Goal: Information Seeking & Learning: Learn about a topic

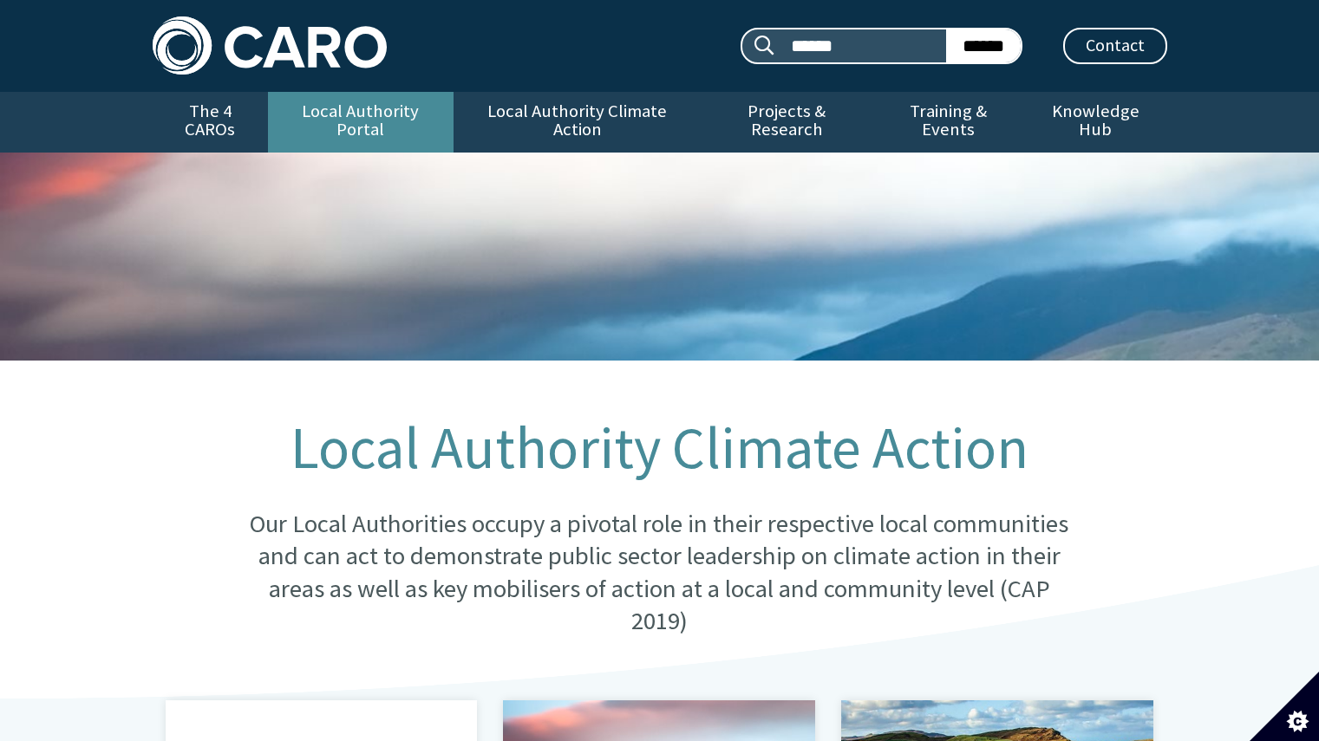
click at [385, 110] on link "Local Authority Portal" at bounding box center [361, 122] width 186 height 61
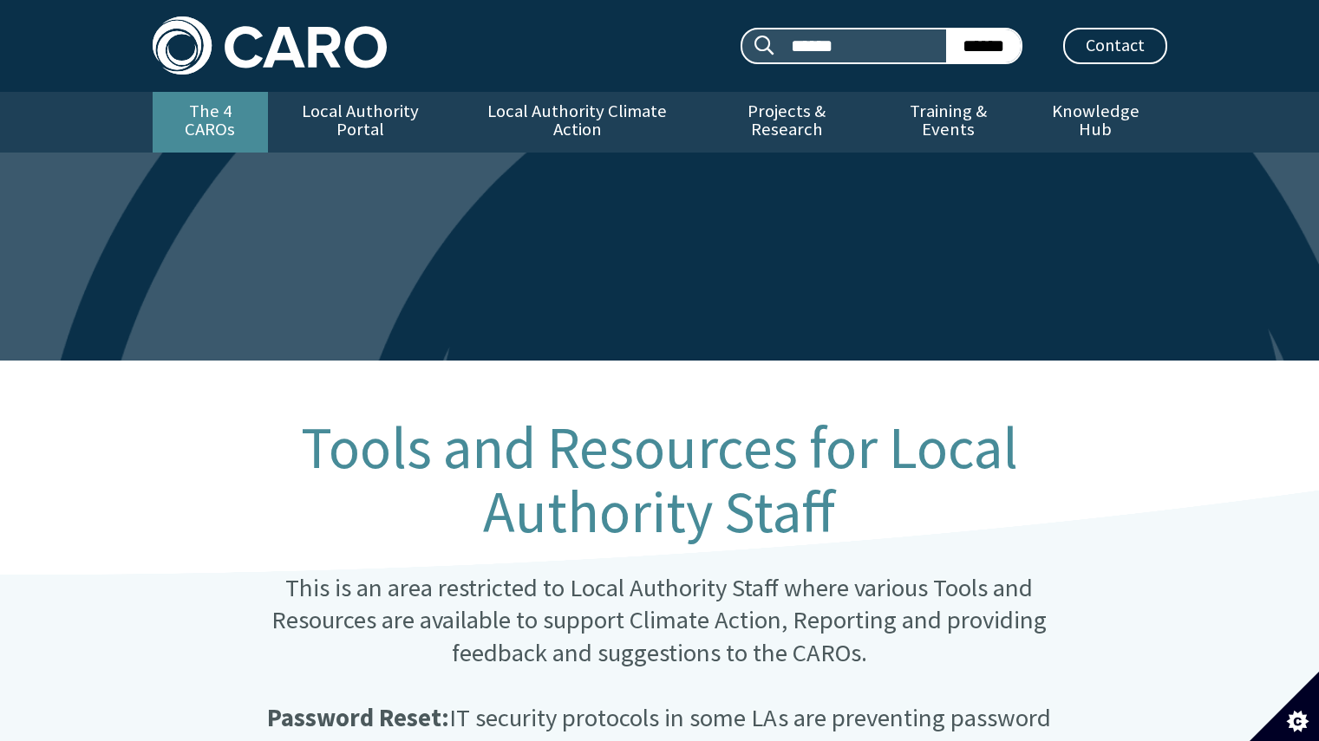
click at [213, 114] on link "The 4 CAROs" at bounding box center [210, 122] width 115 height 61
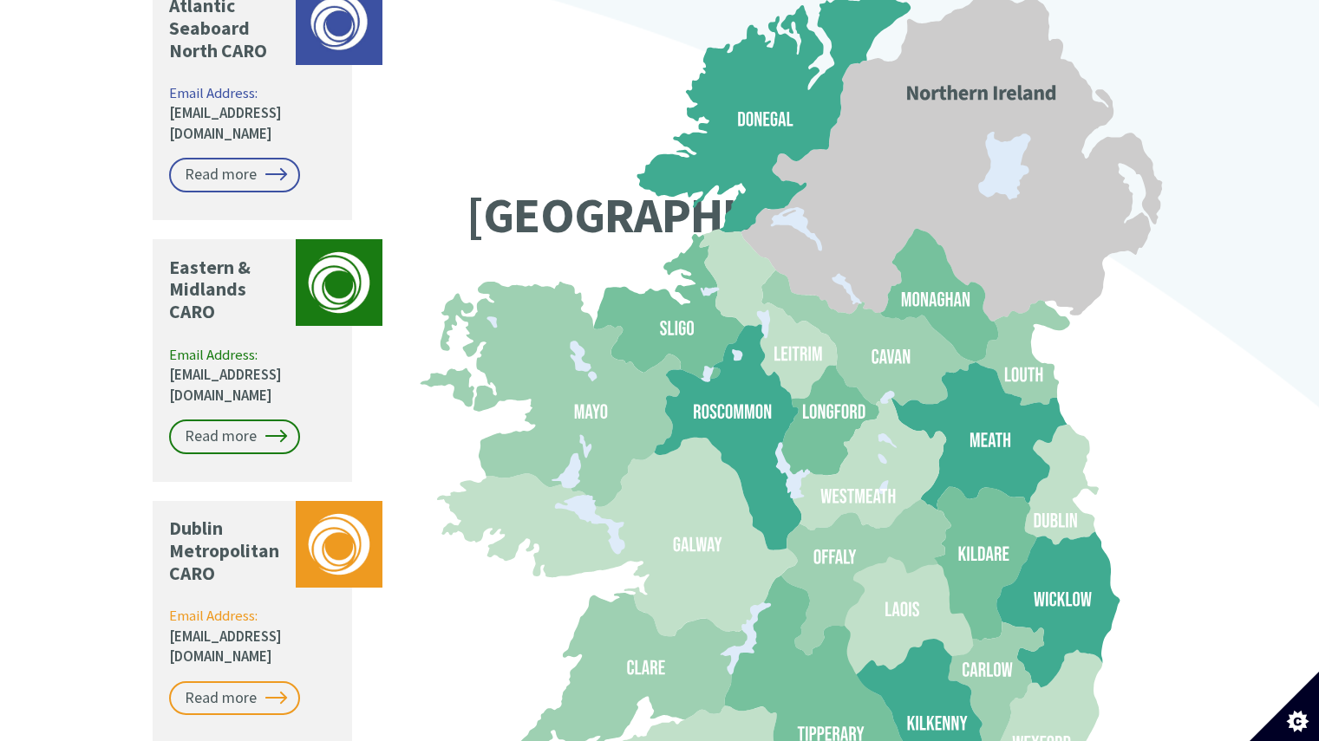
scroll to position [1486, 0]
click at [50, 399] on div "Climate Action Regional Offices Coordinating and supporting local government to…" at bounding box center [659, 14] width 1319 height 2280
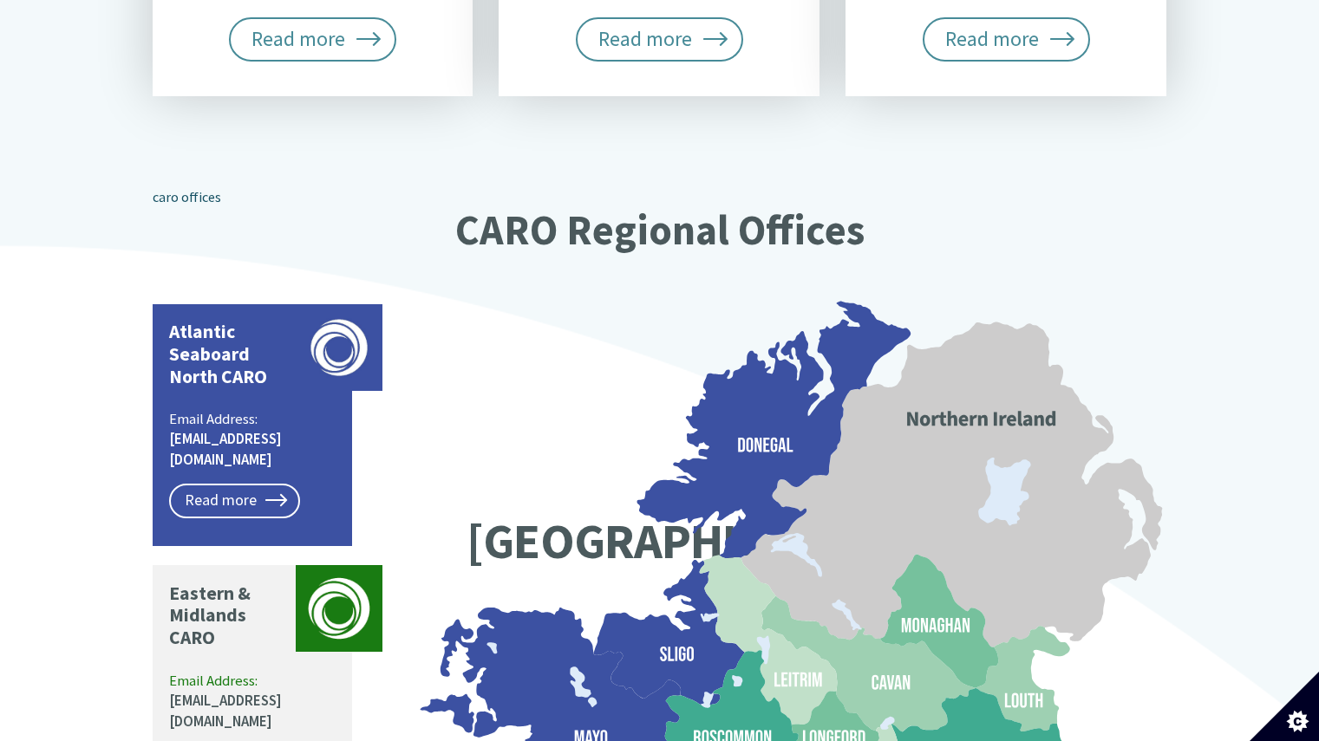
scroll to position [1162, 0]
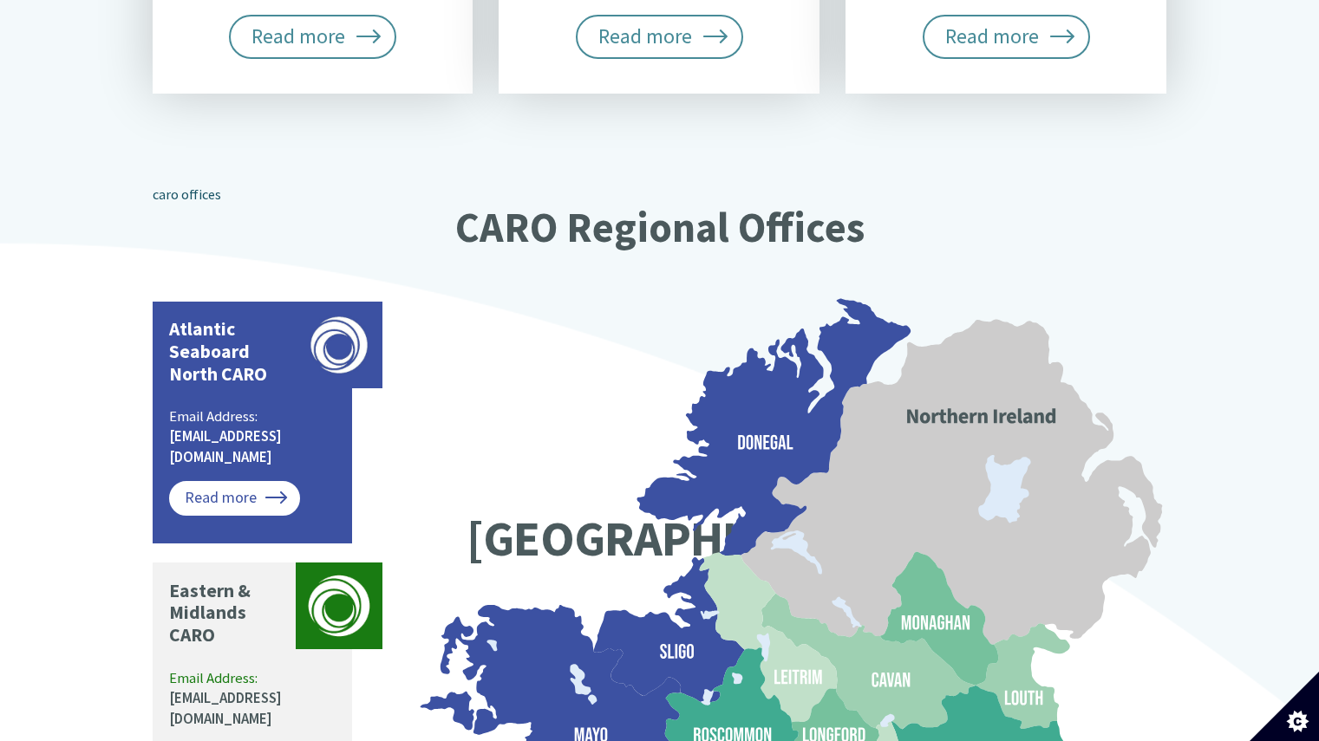
click at [227, 481] on link "Read more" at bounding box center [234, 498] width 131 height 35
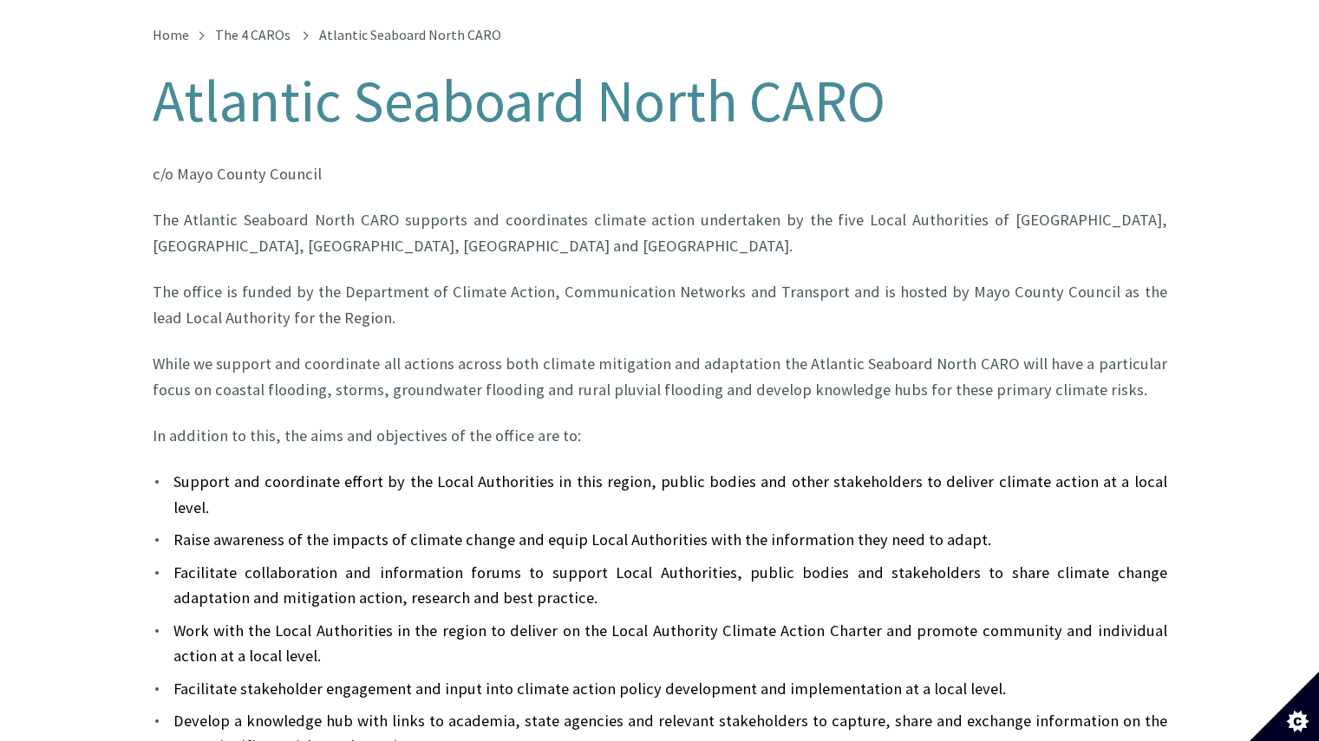
scroll to position [296, 0]
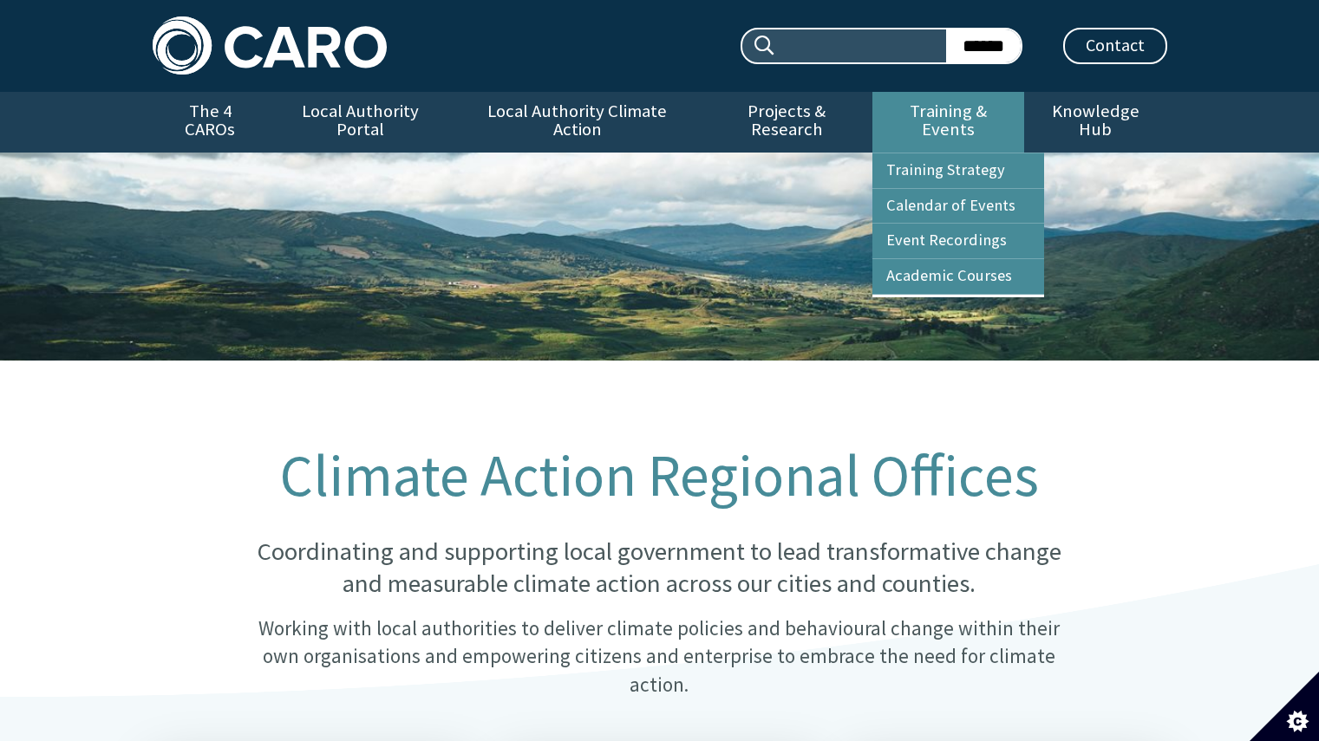
click at [969, 114] on link "Training & Events" at bounding box center [948, 122] width 152 height 61
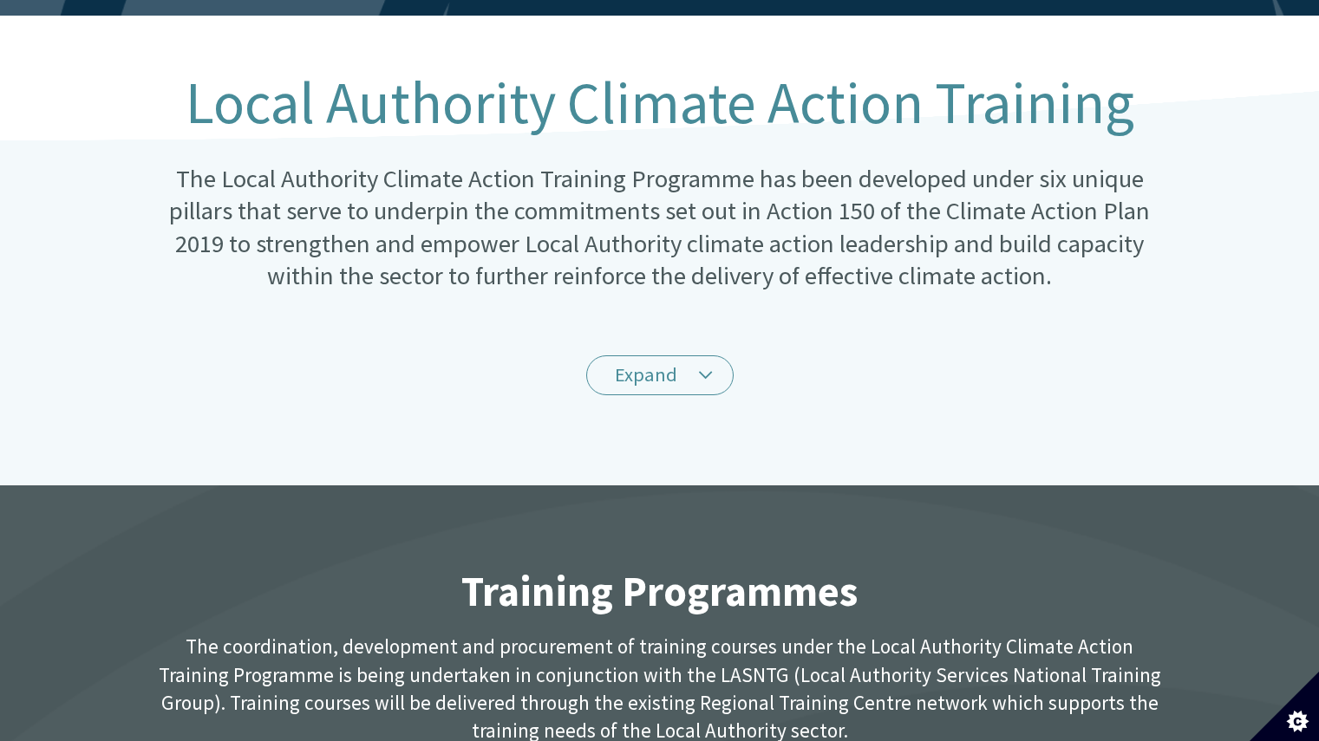
scroll to position [336, 0]
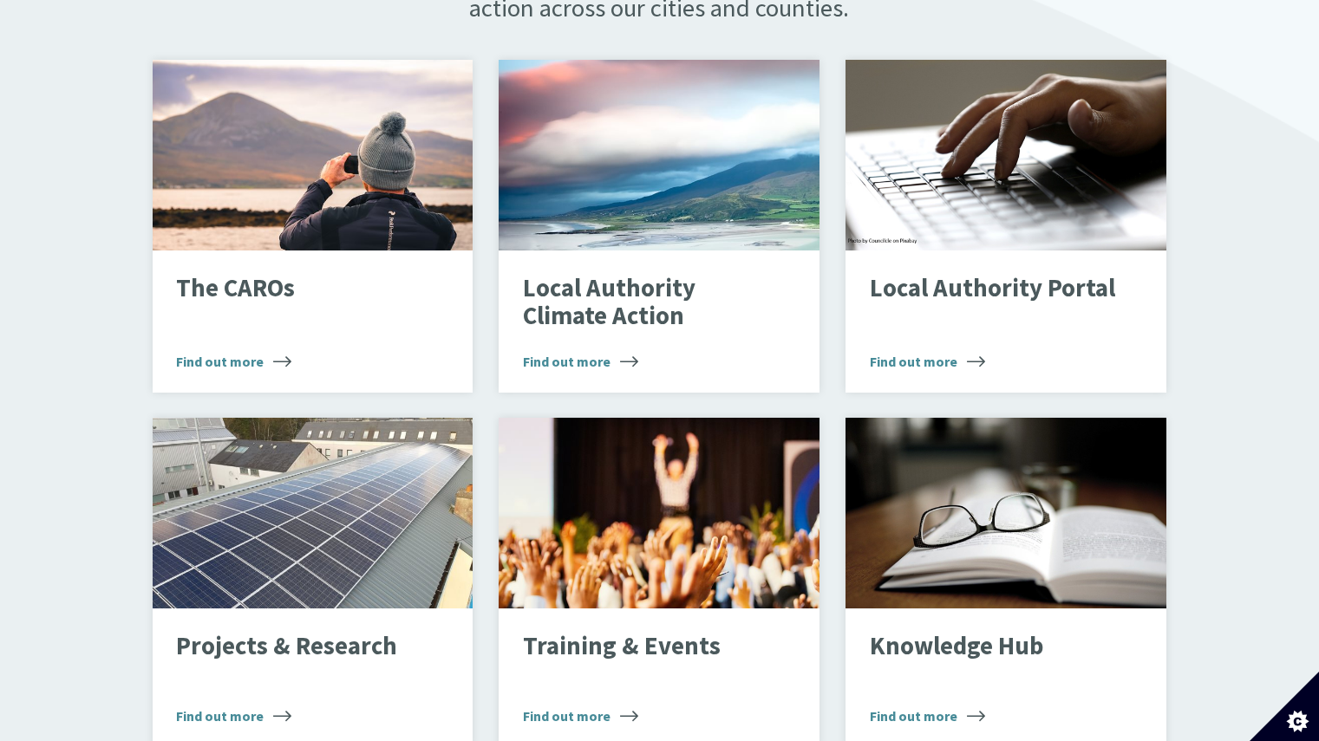
scroll to position [1144, 0]
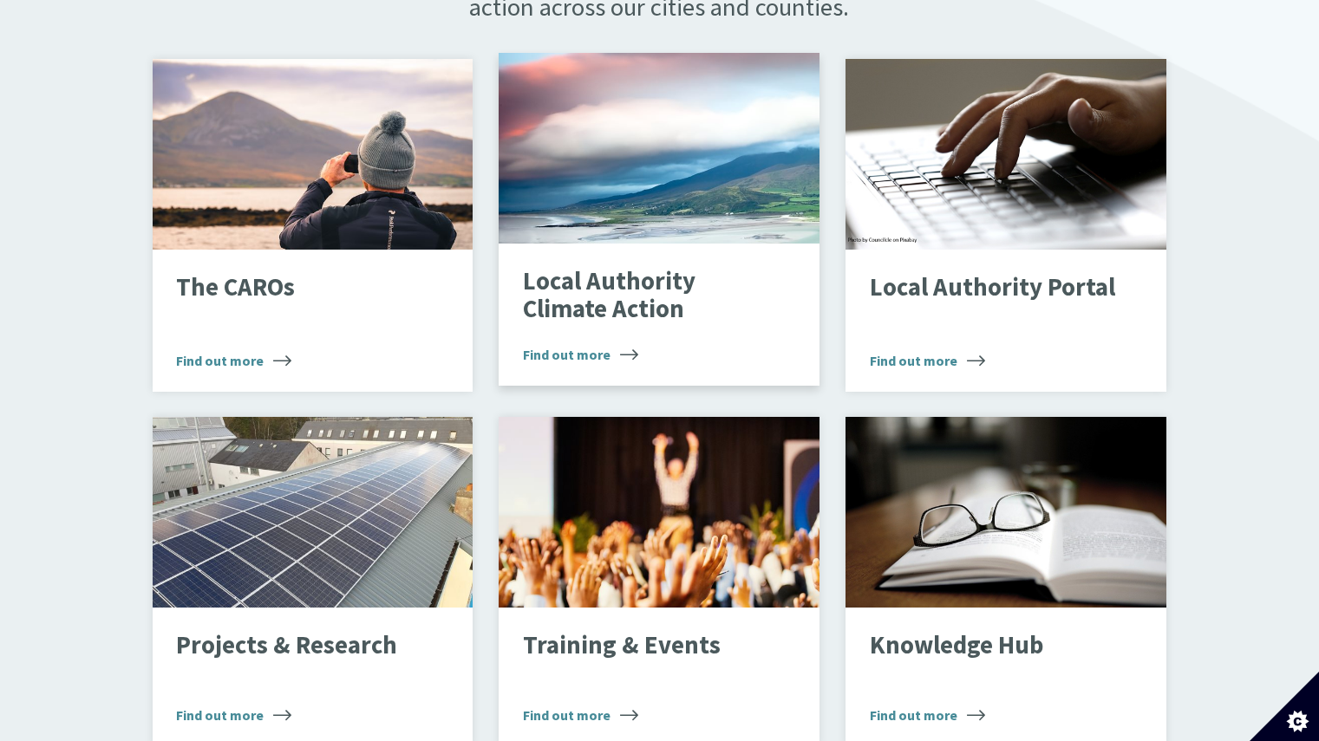
click at [577, 344] on span "Find out more" at bounding box center [580, 354] width 115 height 21
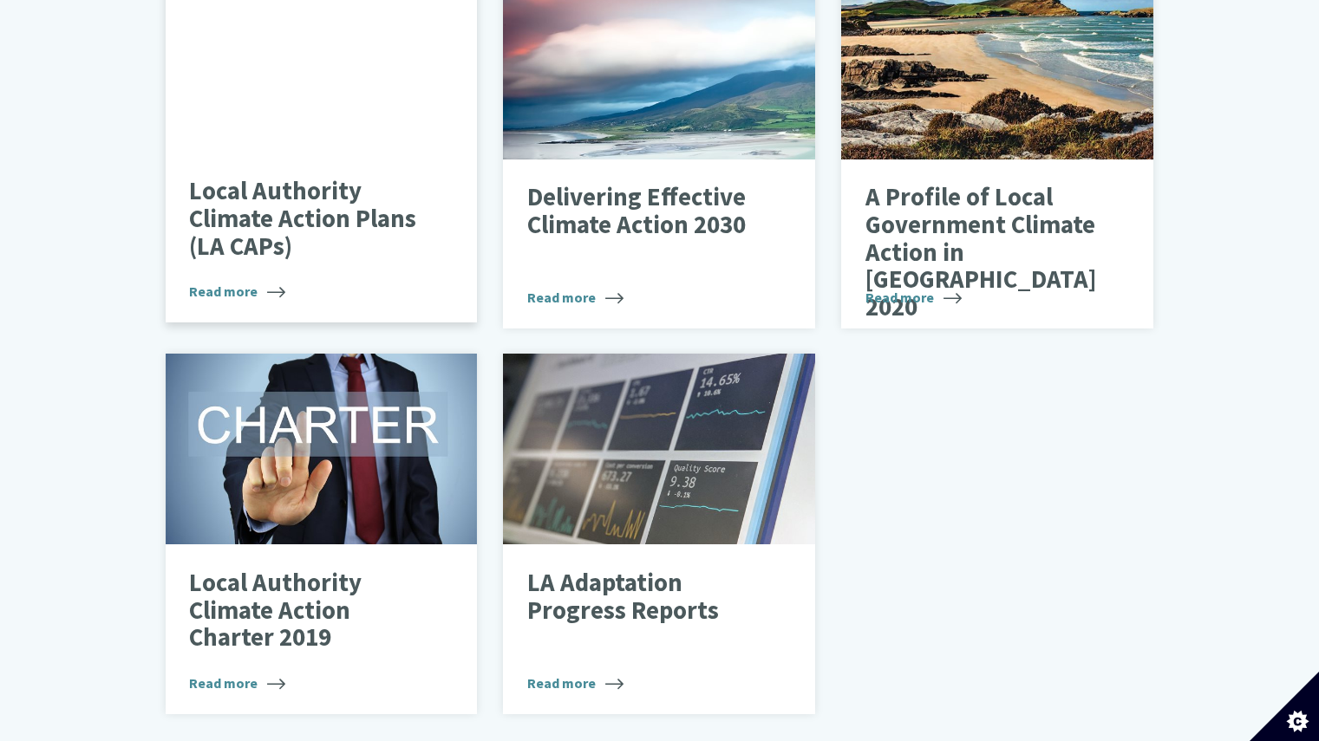
scroll to position [733, 0]
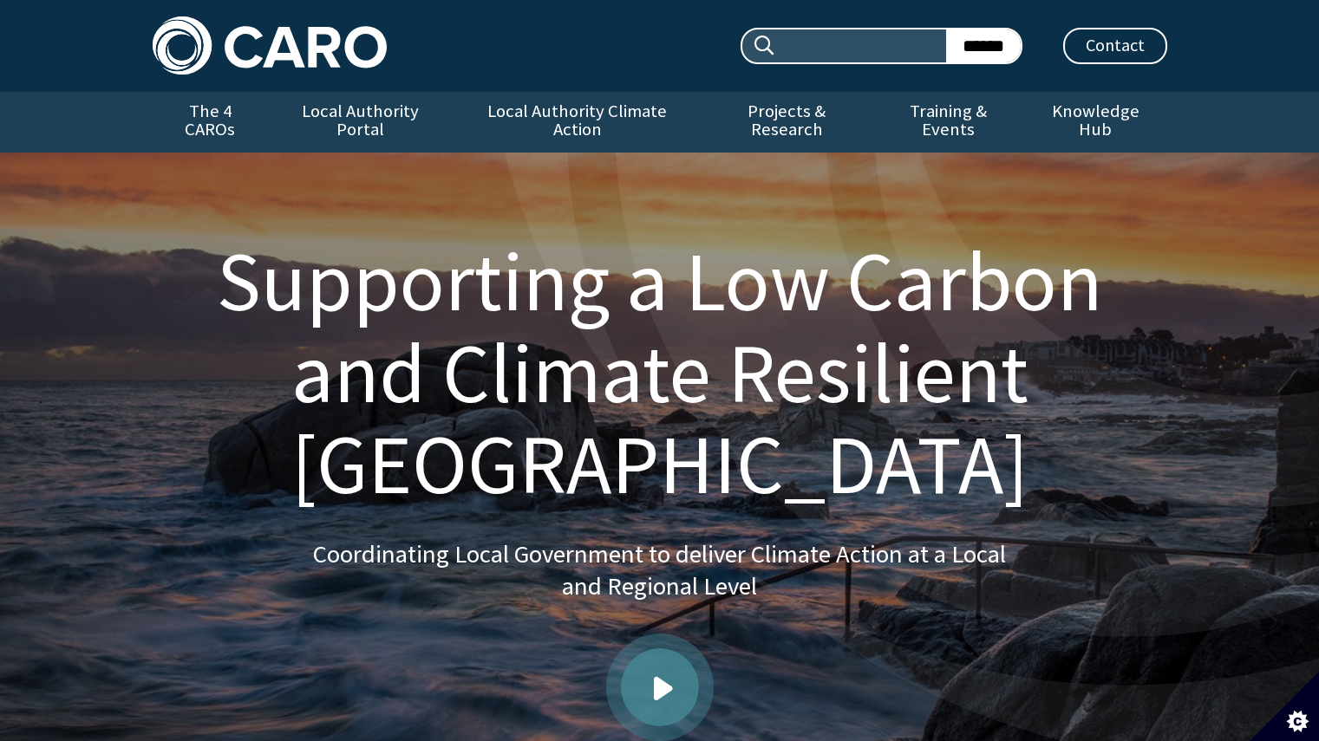
scroll to position [1144, 0]
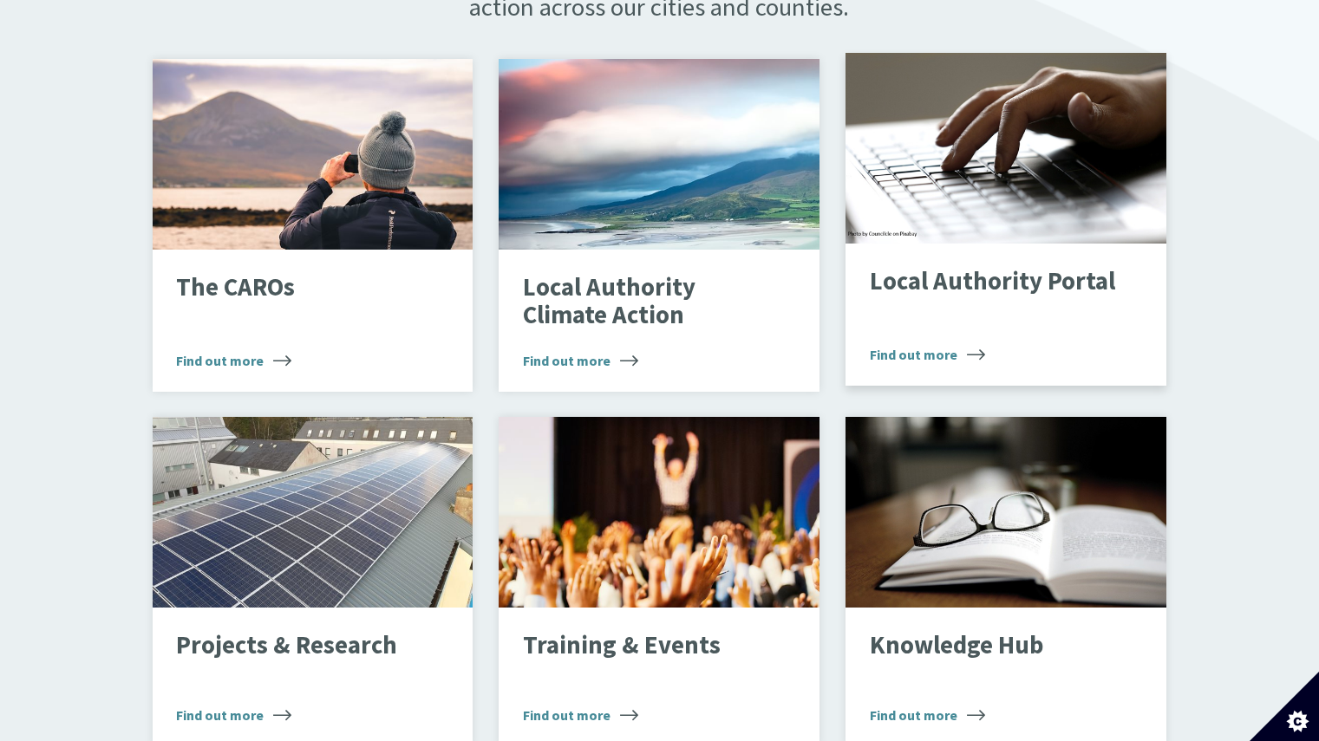
click at [932, 344] on span "Find out more" at bounding box center [927, 354] width 115 height 21
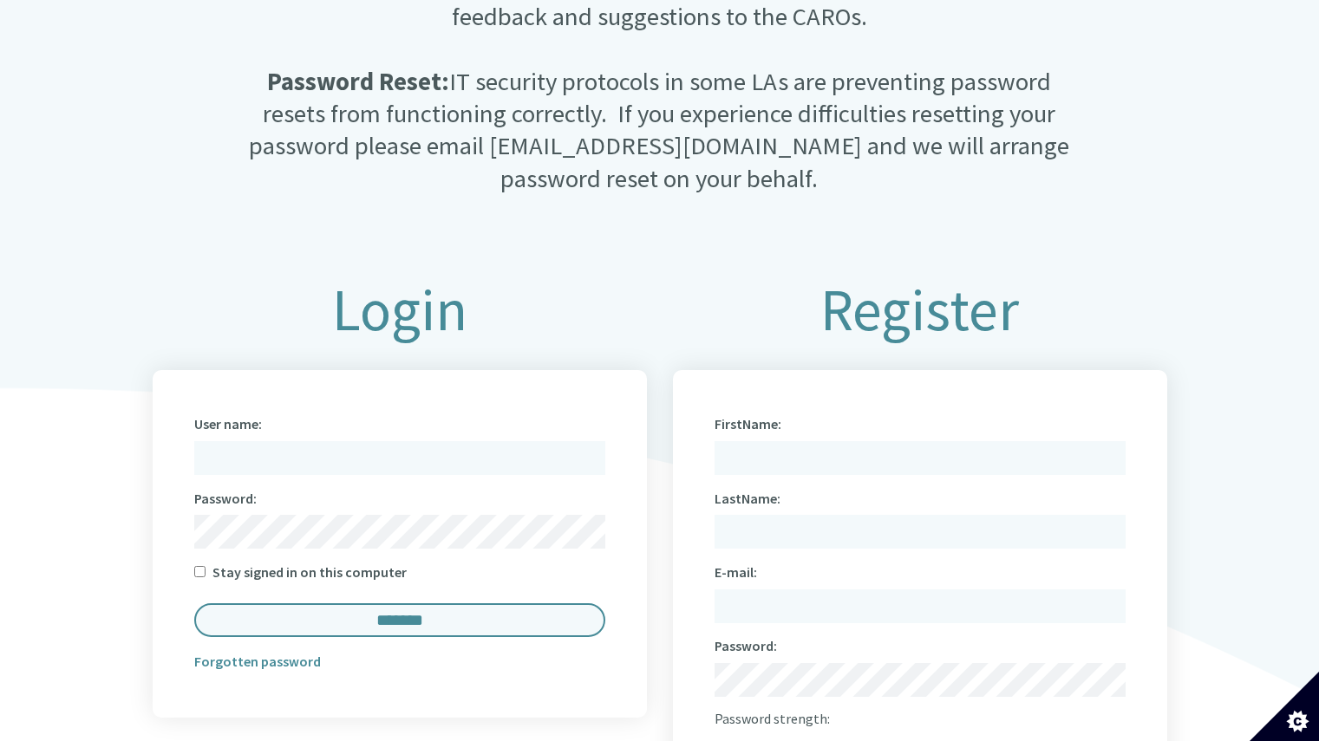
scroll to position [640, 0]
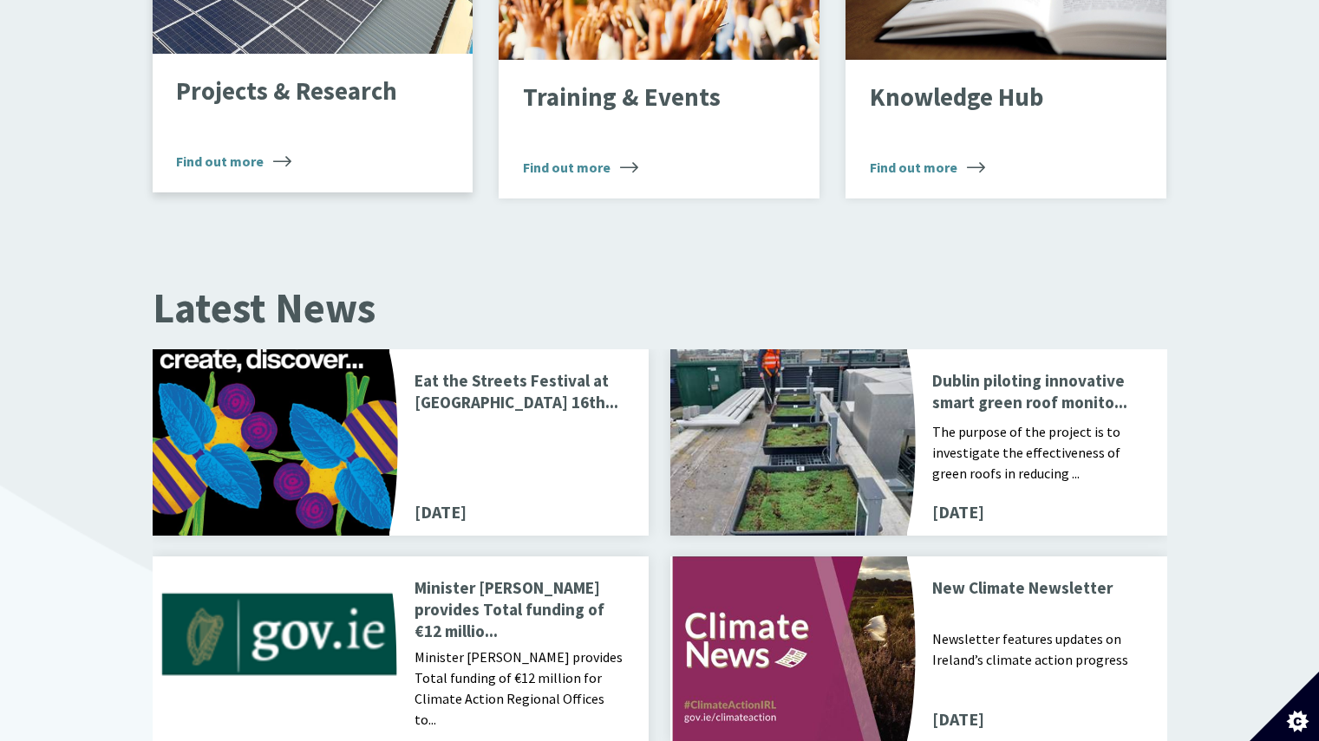
scroll to position [1696, 0]
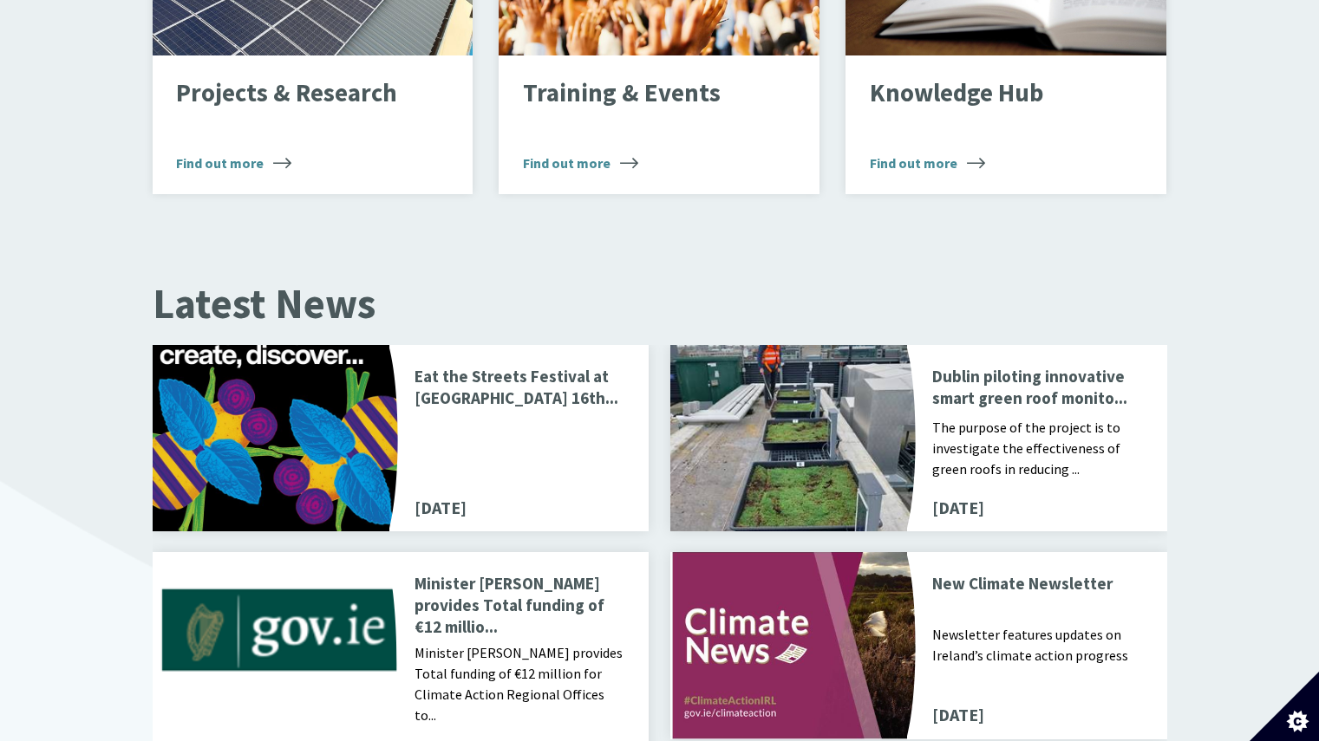
click at [474, 385] on p "Eat the Streets Festival at [GEOGRAPHIC_DATA] 16th..." at bounding box center [520, 389] width 213 height 47
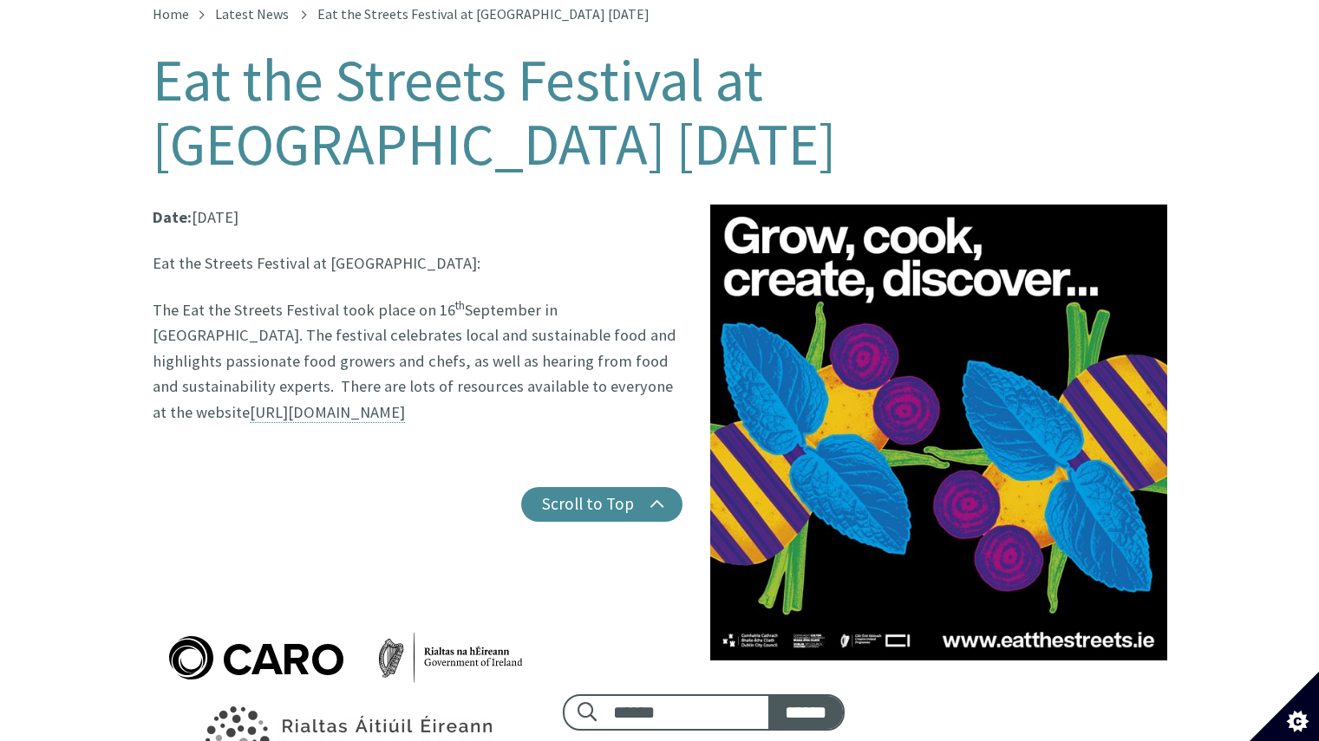
scroll to position [382, 0]
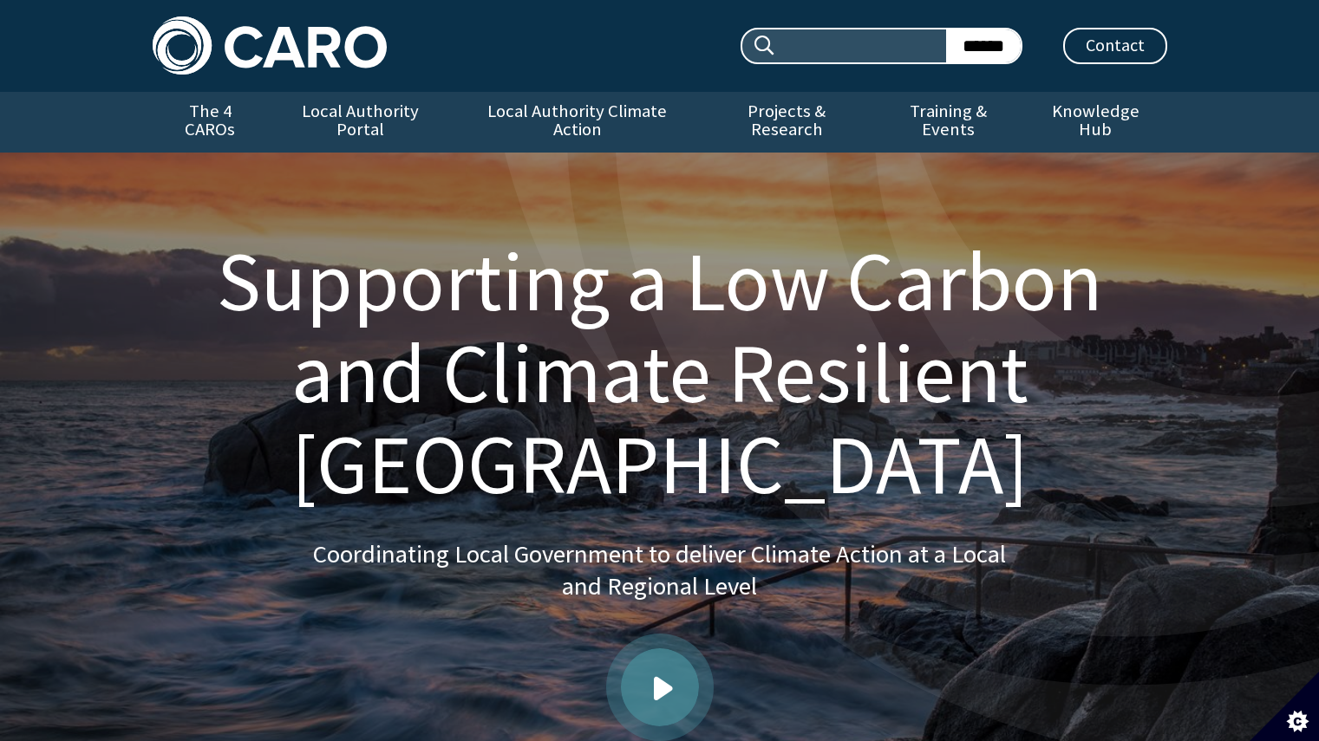
click at [341, 62] on img at bounding box center [270, 45] width 234 height 58
click at [282, 52] on img at bounding box center [270, 45] width 234 height 58
click at [229, 121] on link "The 4 CAROs" at bounding box center [210, 122] width 115 height 61
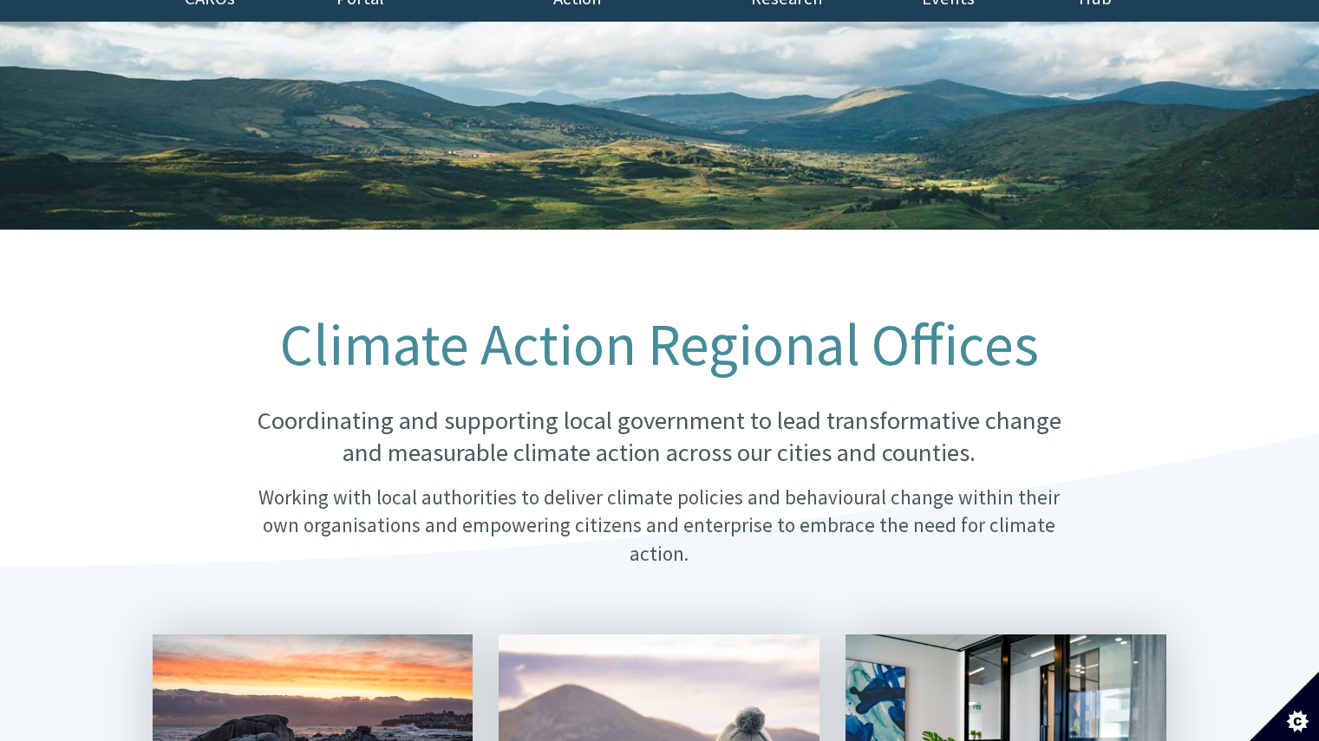
scroll to position [132, 0]
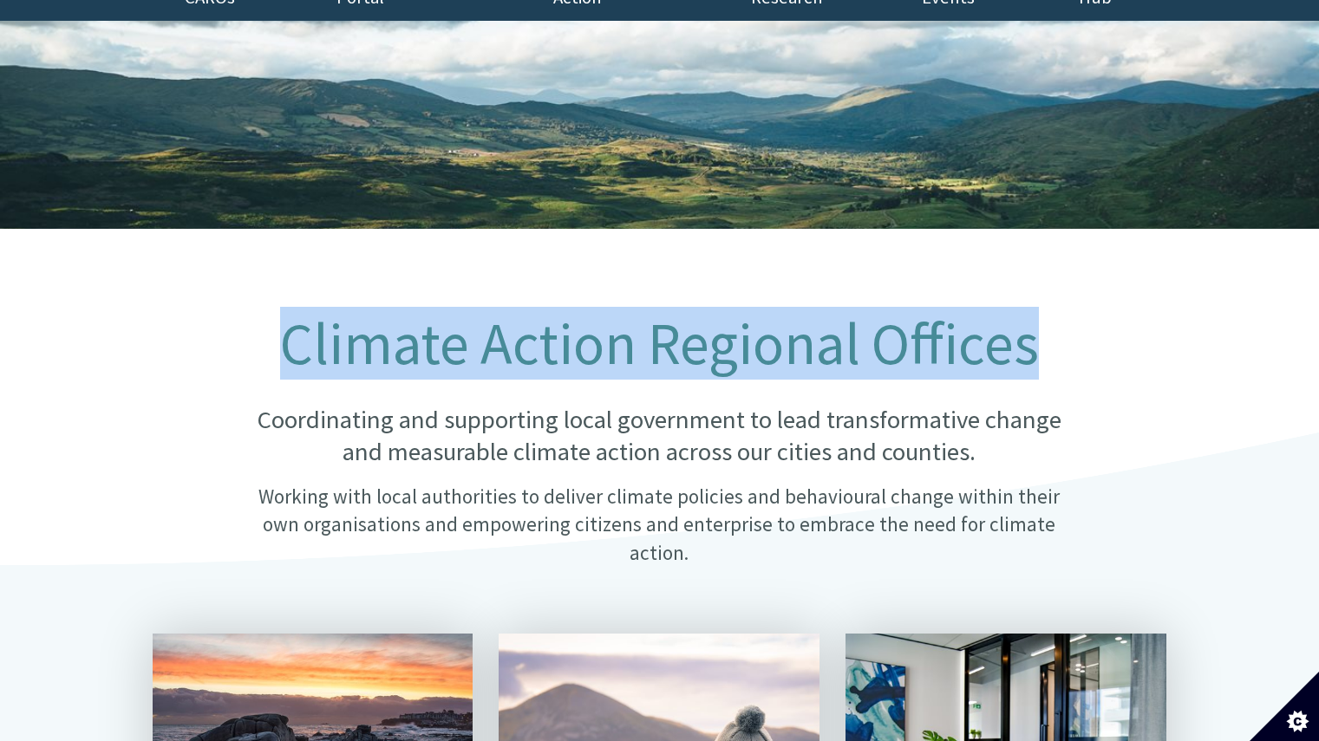
drag, startPoint x: 1041, startPoint y: 332, endPoint x: 285, endPoint y: 304, distance: 755.8
click at [285, 312] on h1 "Climate Action Regional Offices" at bounding box center [658, 344] width 841 height 64
copy h1 "Climate Action Regional Offices"
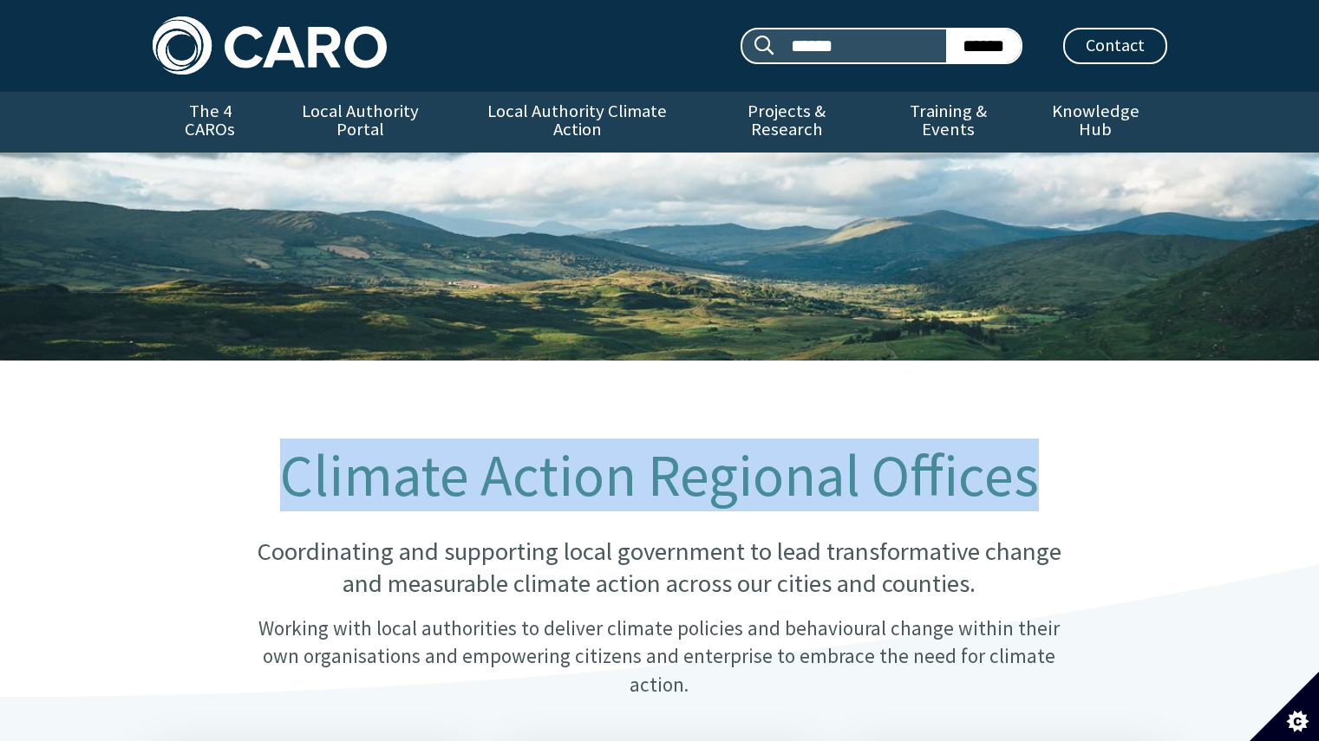
click at [259, 62] on img at bounding box center [270, 45] width 234 height 58
